Goal: Navigation & Orientation: Find specific page/section

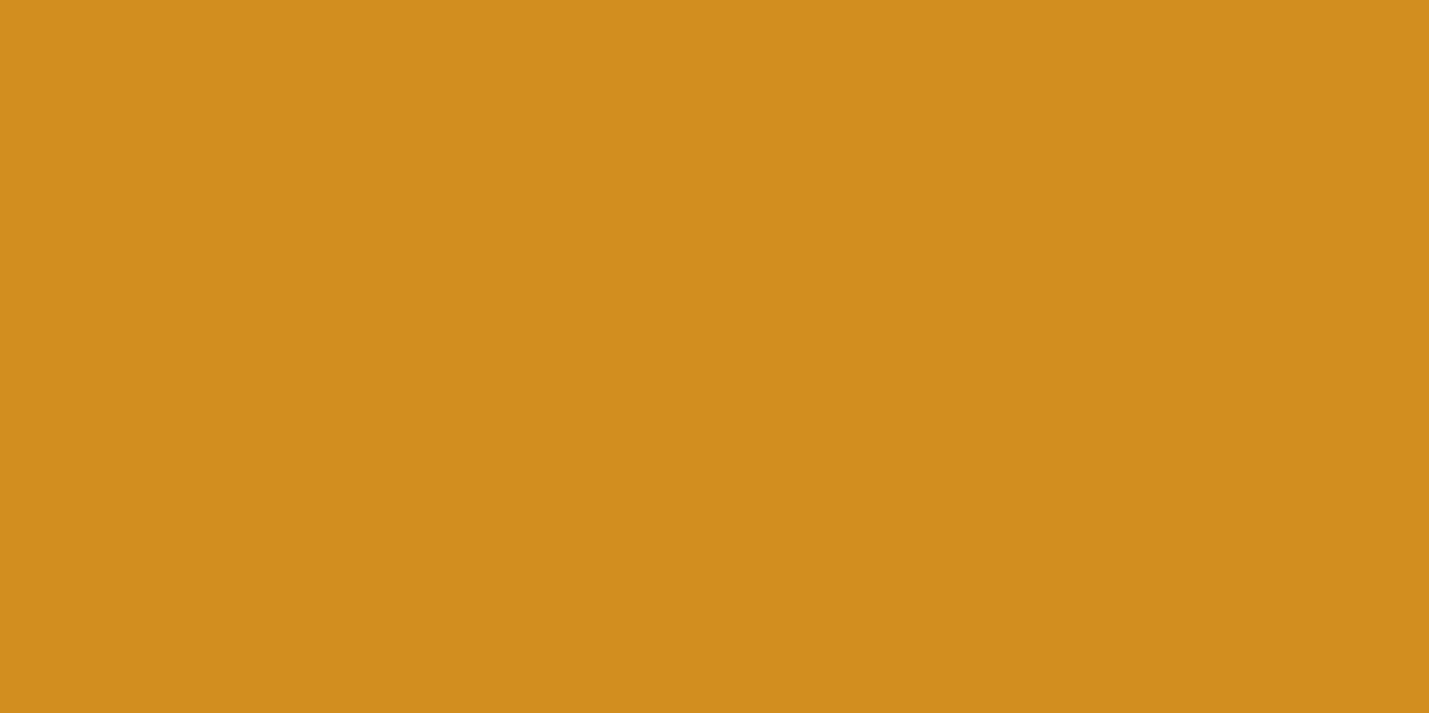
scroll to position [5966, 0]
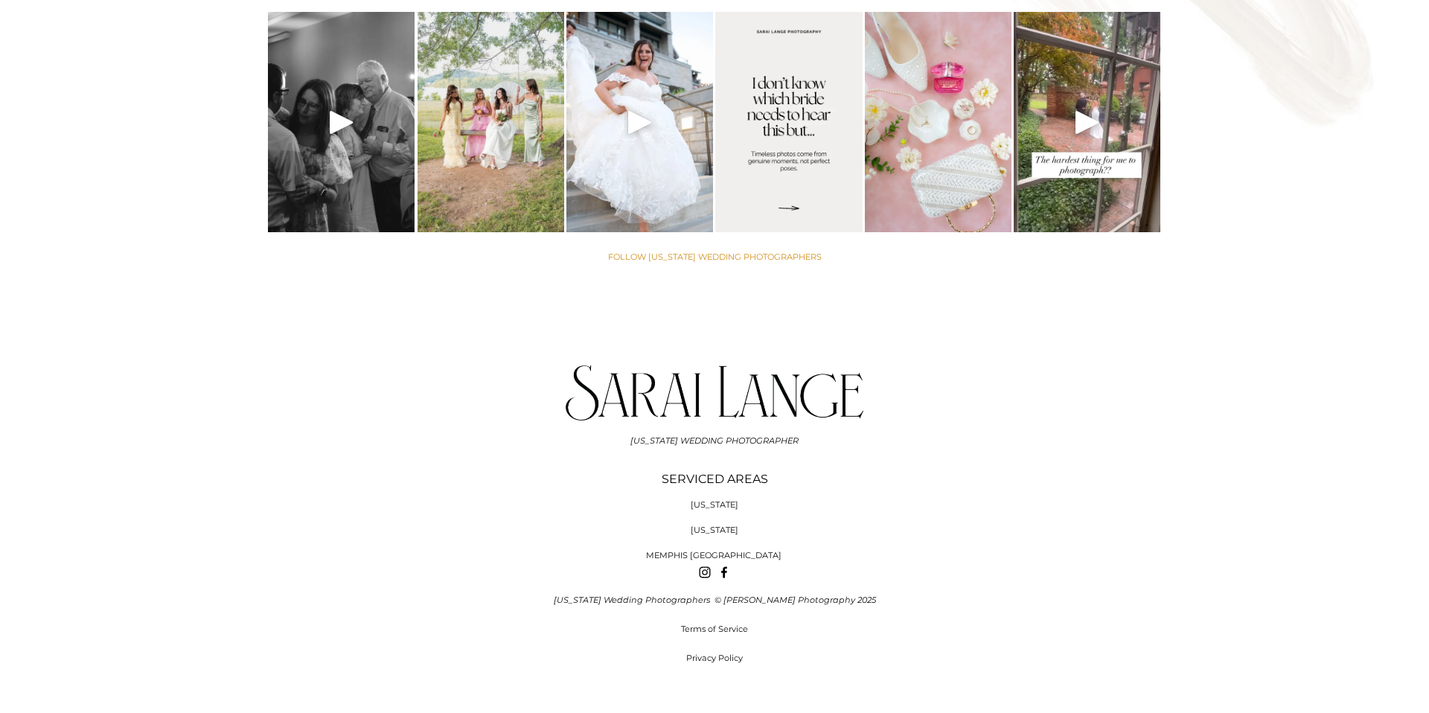
click at [723, 525] on span "[US_STATE]" at bounding box center [715, 530] width 48 height 10
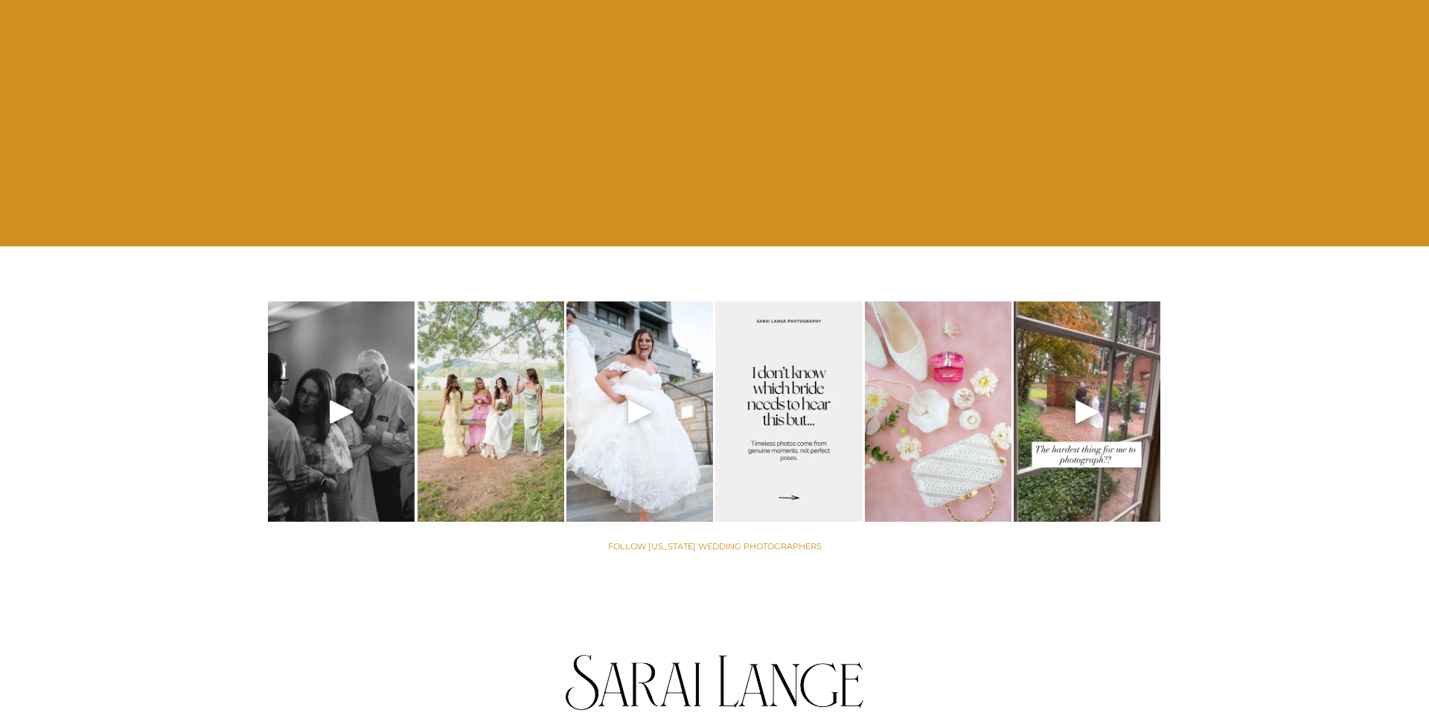
scroll to position [6440, 0]
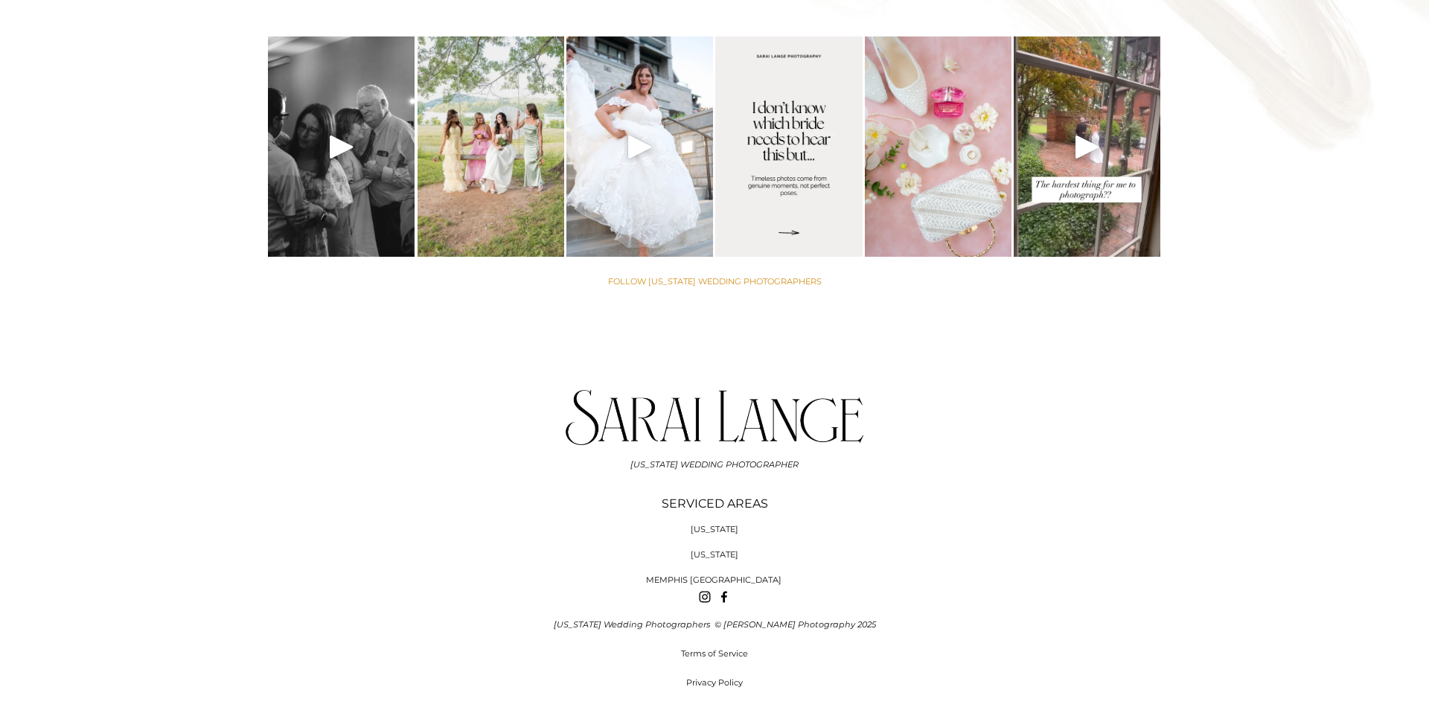
click at [735, 575] on span "MEMPHIS [GEOGRAPHIC_DATA]" at bounding box center [713, 580] width 135 height 10
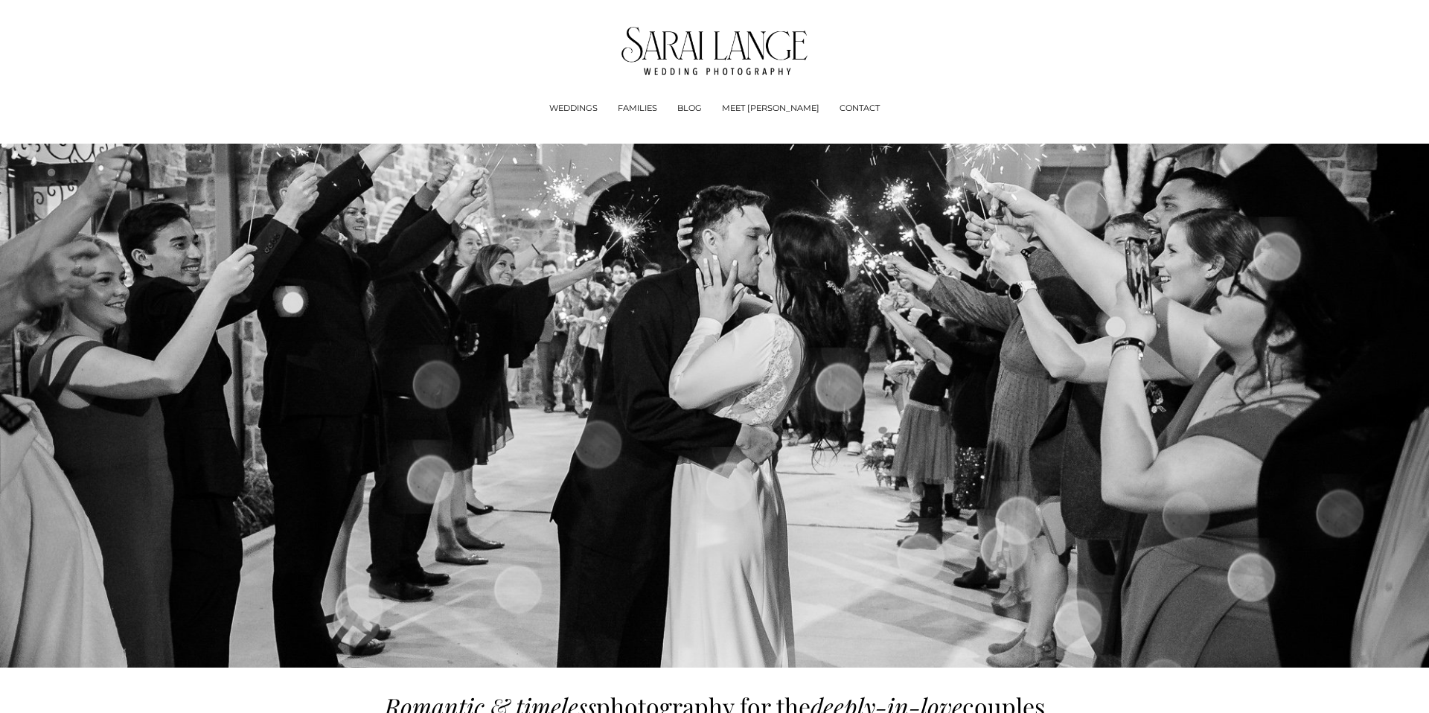
click at [717, 62] on img at bounding box center [714, 51] width 187 height 48
